Goal: Task Accomplishment & Management: Use online tool/utility

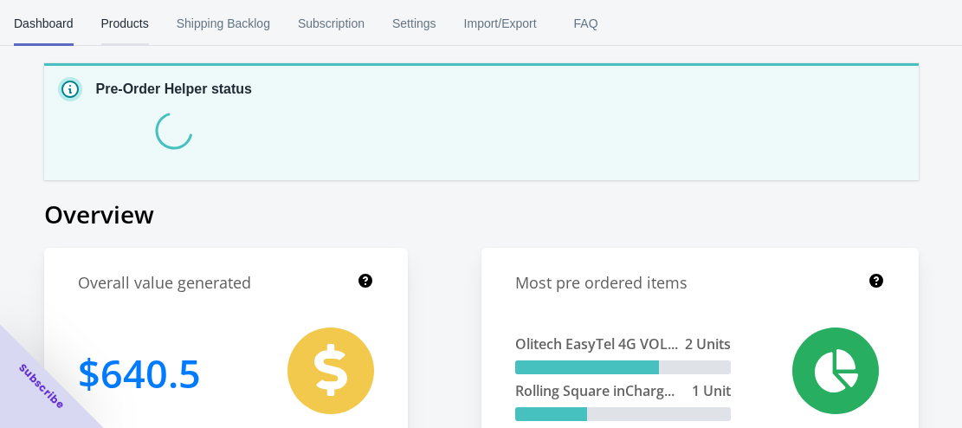
click at [126, 19] on span "Products" at bounding box center [125, 23] width 48 height 45
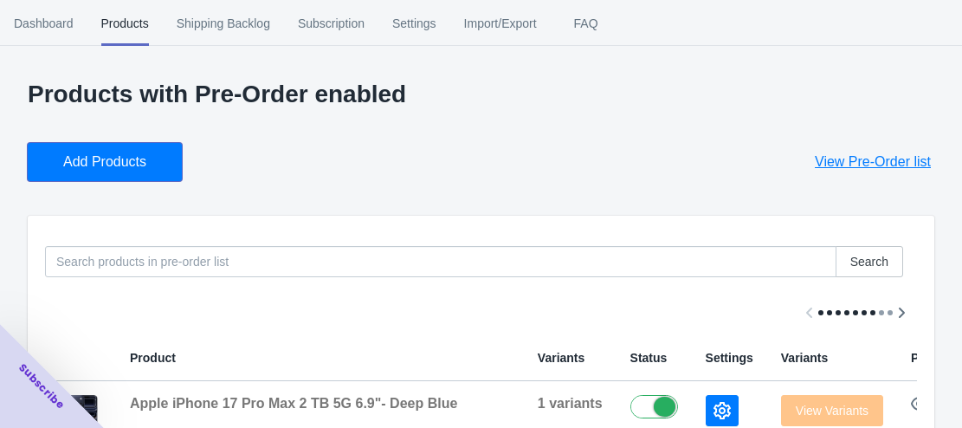
click at [120, 166] on span "Add Products" at bounding box center [104, 161] width 83 height 17
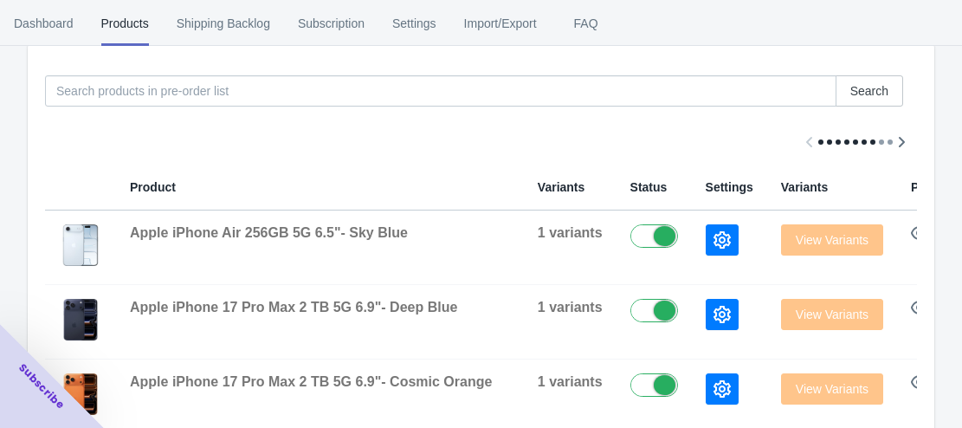
scroll to position [87, 0]
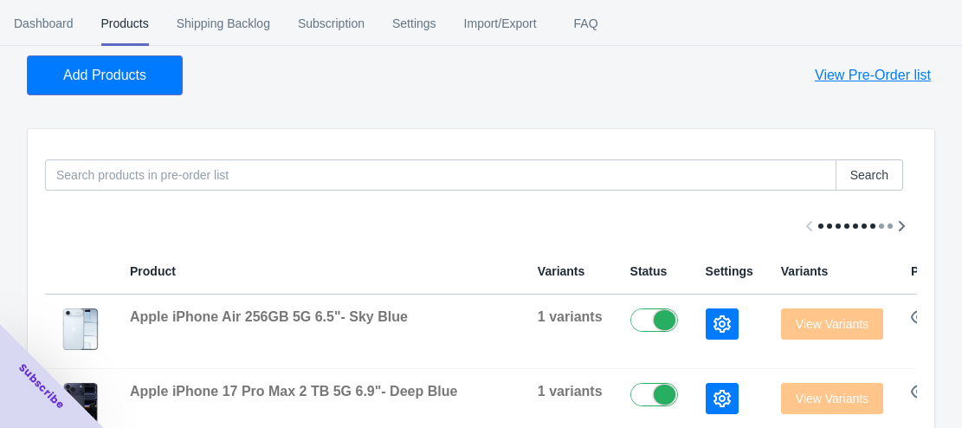
click at [124, 81] on span "Add Products" at bounding box center [104, 75] width 83 height 17
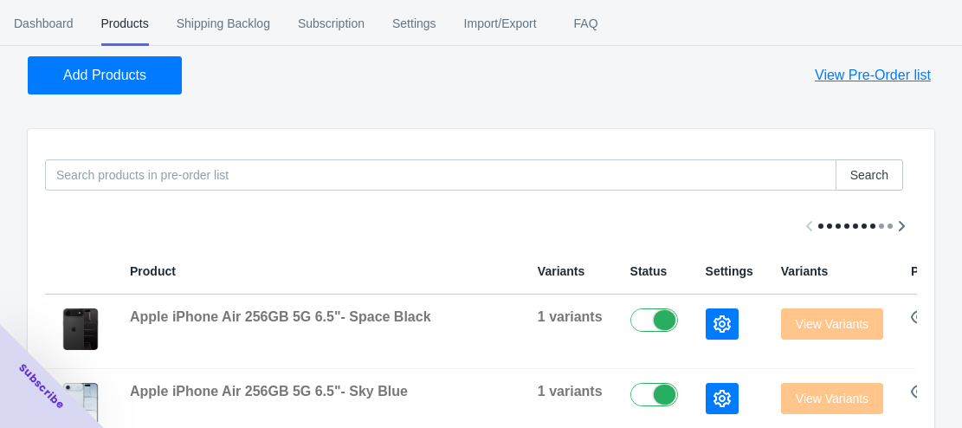
click at [59, 89] on button "Add Products" at bounding box center [105, 75] width 154 height 38
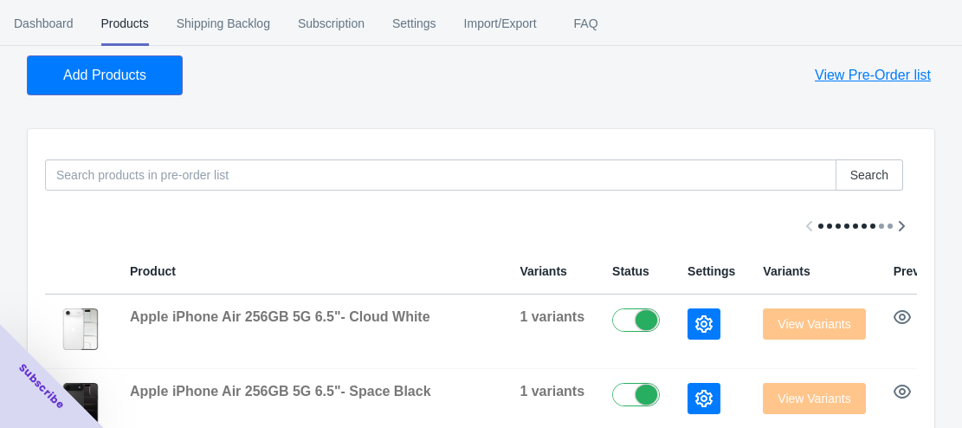
click at [98, 71] on span "Add Products" at bounding box center [104, 75] width 83 height 17
click at [97, 81] on span "Add Products" at bounding box center [104, 75] width 83 height 17
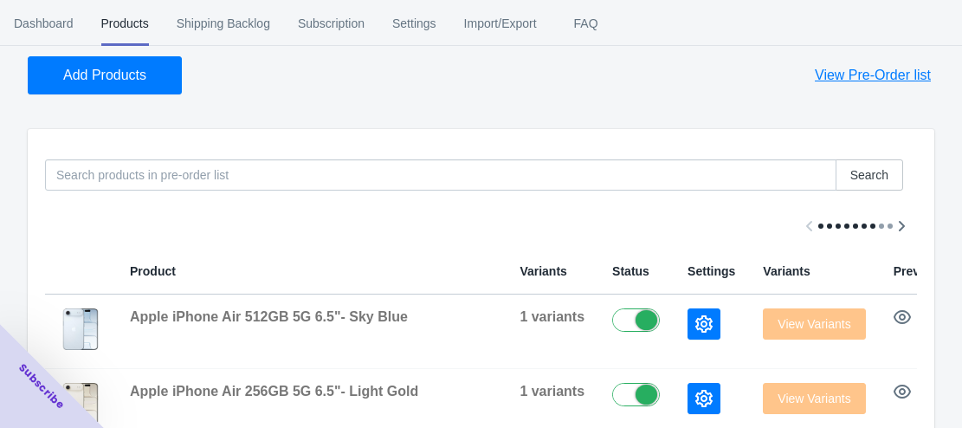
click at [138, 76] on span "Add Products" at bounding box center [104, 75] width 83 height 17
click at [105, 62] on button "Add Products" at bounding box center [105, 75] width 154 height 38
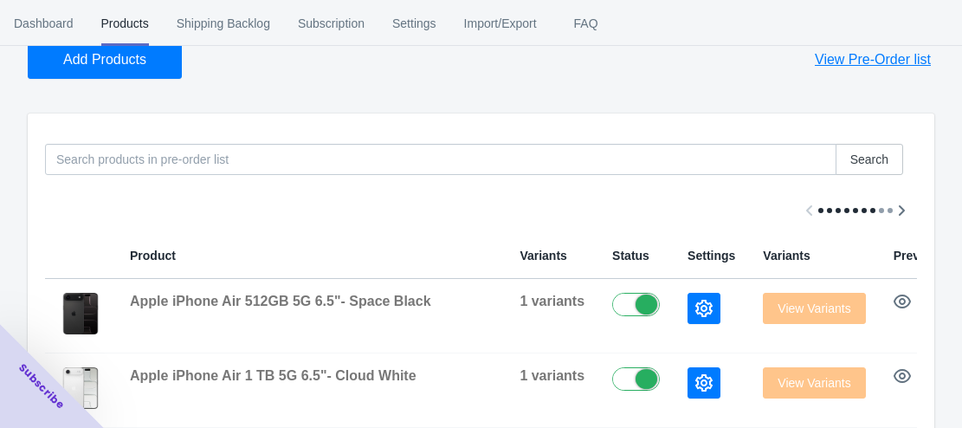
scroll to position [0, 0]
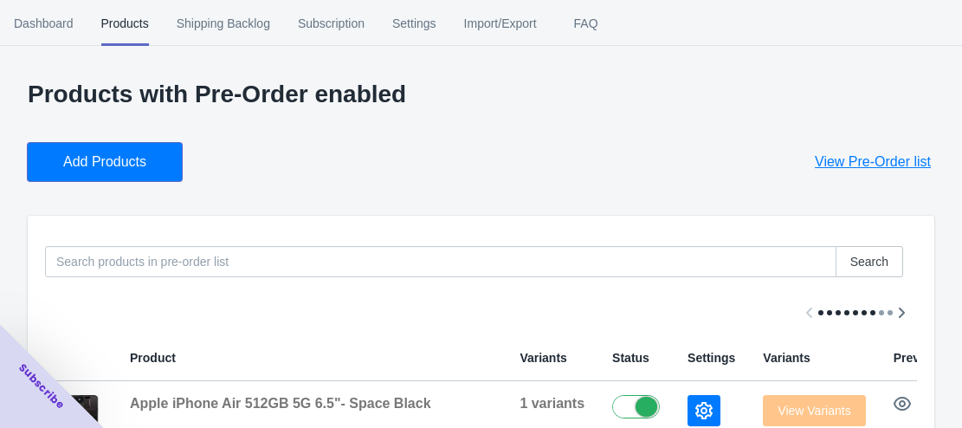
click at [105, 154] on span "Add Products" at bounding box center [104, 161] width 83 height 17
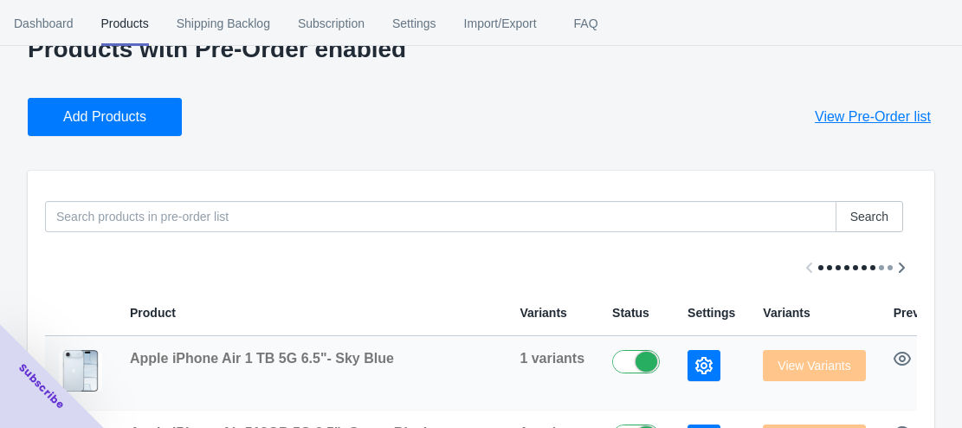
scroll to position [87, 0]
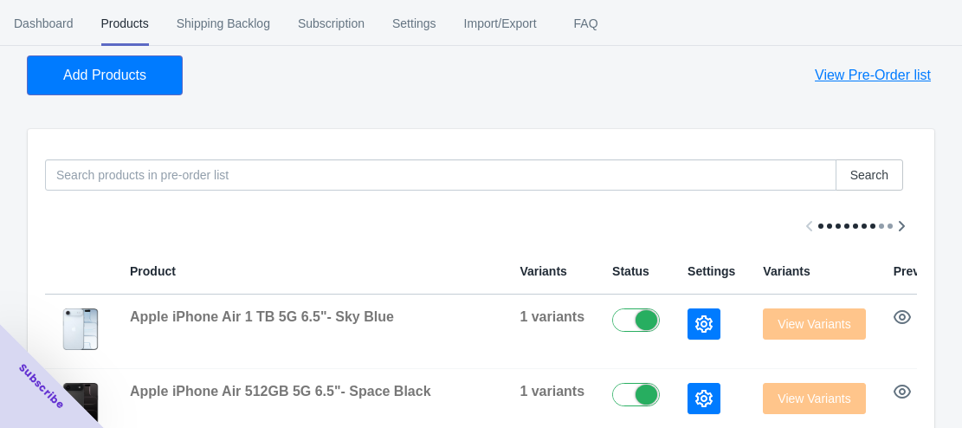
click at [147, 75] on button "Add Products" at bounding box center [105, 75] width 154 height 38
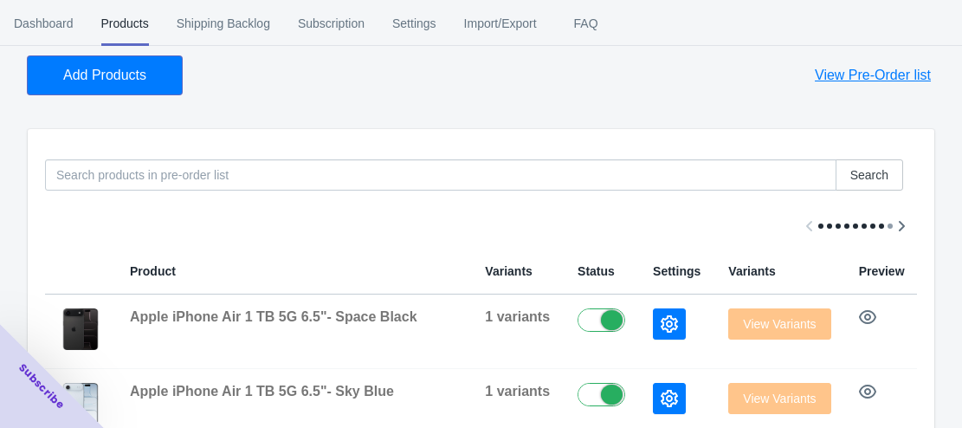
click at [134, 77] on span "Add Products" at bounding box center [104, 75] width 83 height 17
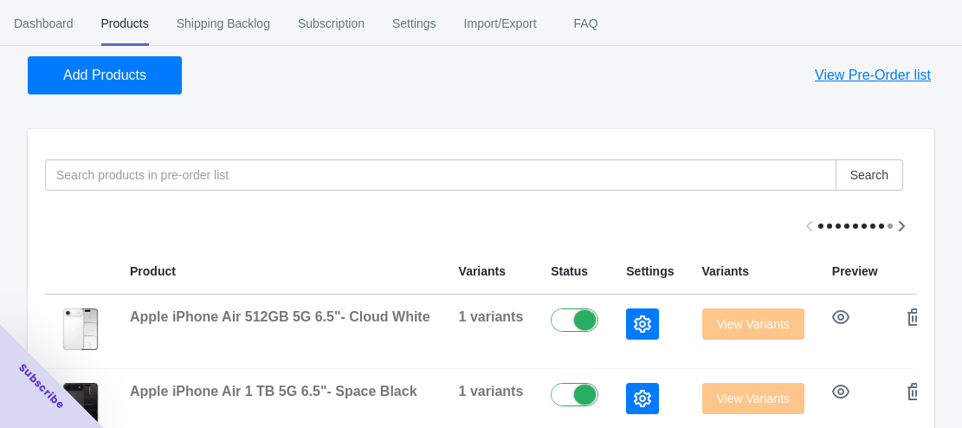
drag, startPoint x: 131, startPoint y: 55, endPoint x: 132, endPoint y: 70, distance: 15.6
click at [130, 55] on div "Add Products View Pre-Order list" at bounding box center [474, 68] width 921 height 52
click at [132, 71] on span "Add Products" at bounding box center [104, 75] width 83 height 17
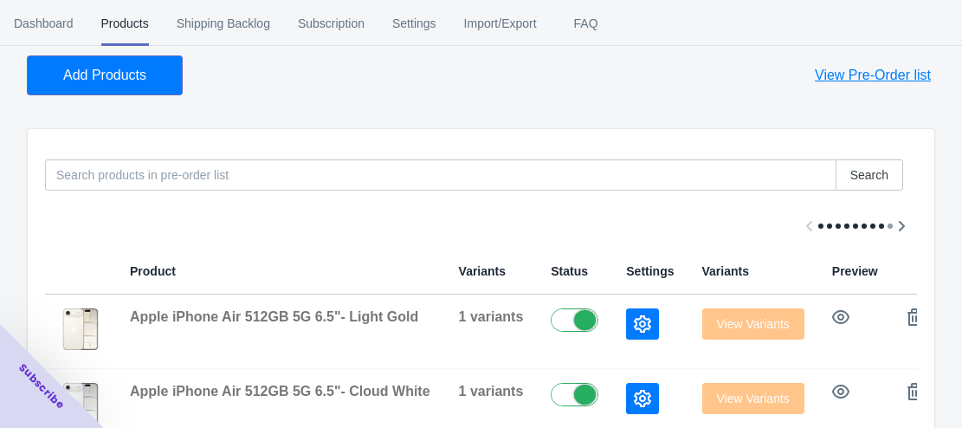
click at [141, 88] on button "Add Products" at bounding box center [105, 75] width 154 height 38
